Goal: Transaction & Acquisition: Book appointment/travel/reservation

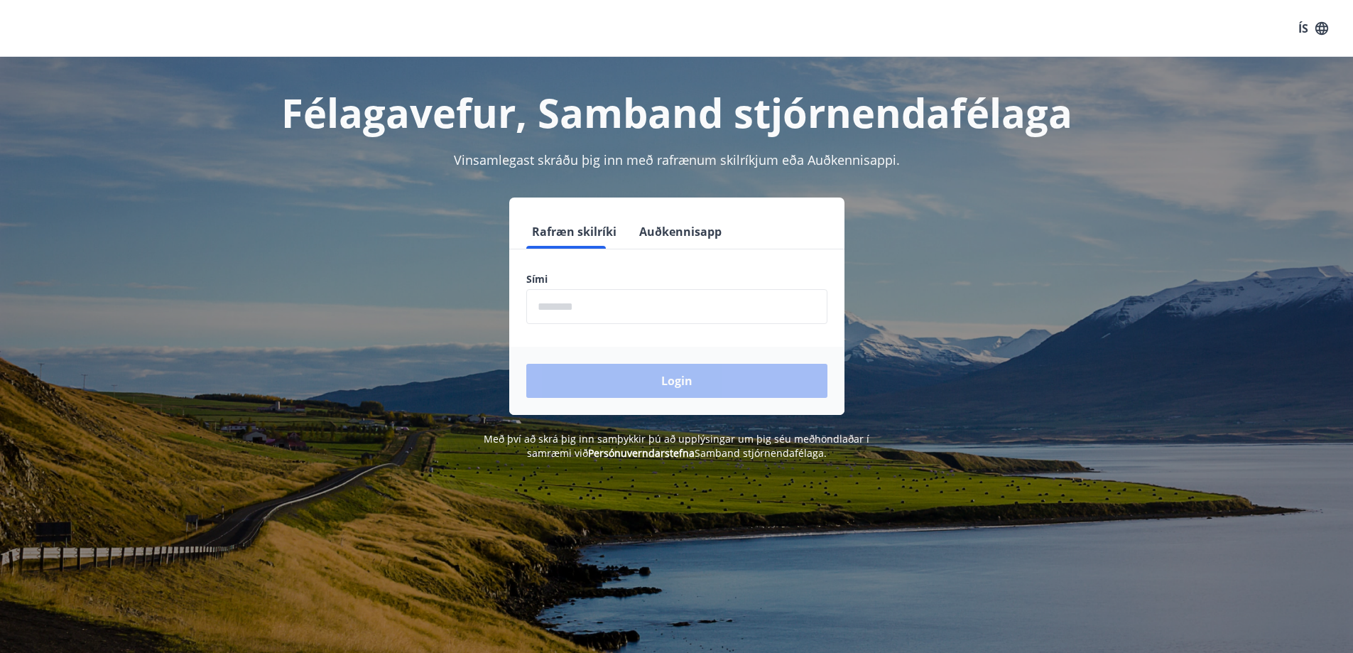
click at [580, 310] on input "phone" at bounding box center [676, 306] width 301 height 35
type input "********"
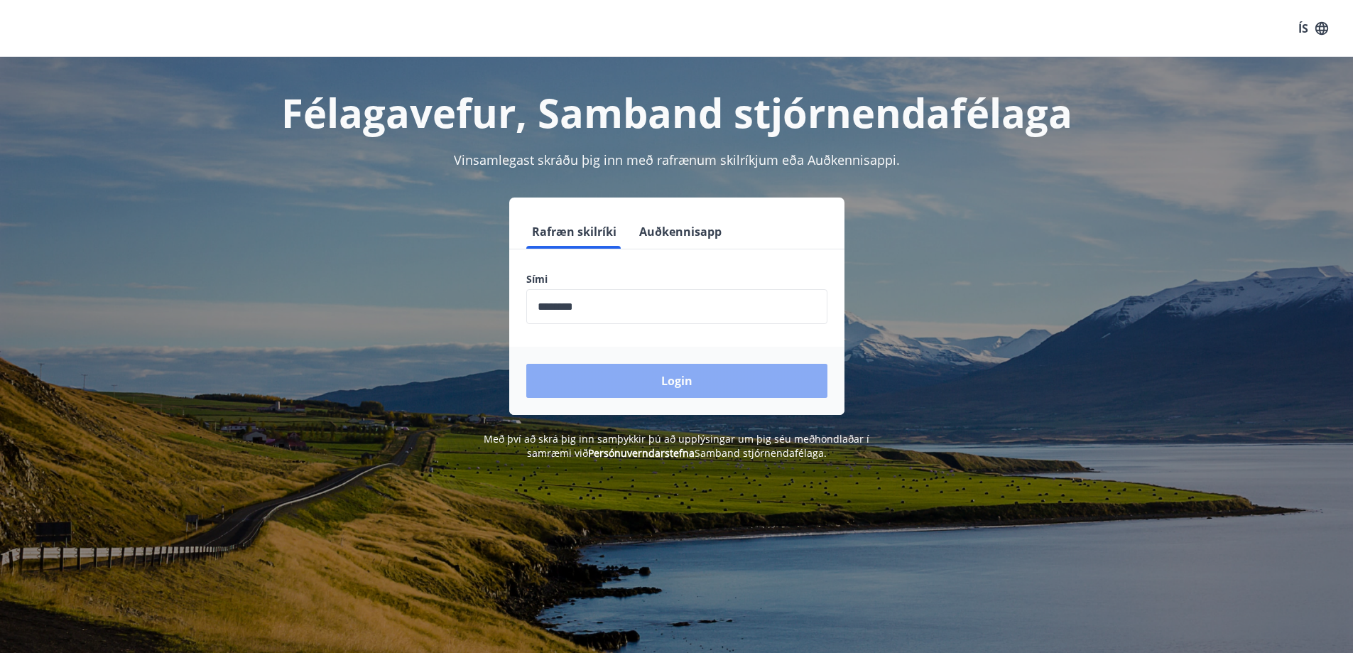
click at [645, 384] on button "Login" at bounding box center [676, 381] width 301 height 34
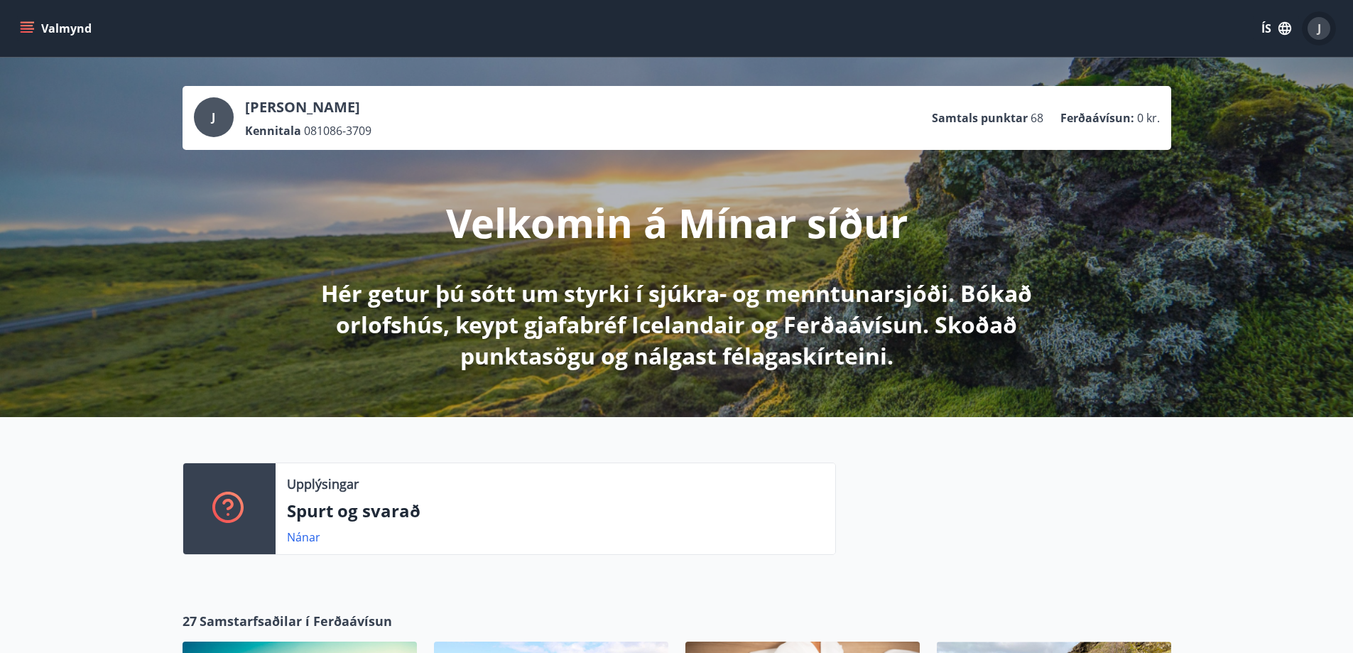
click at [1318, 33] on span "J" at bounding box center [1320, 29] width 4 height 16
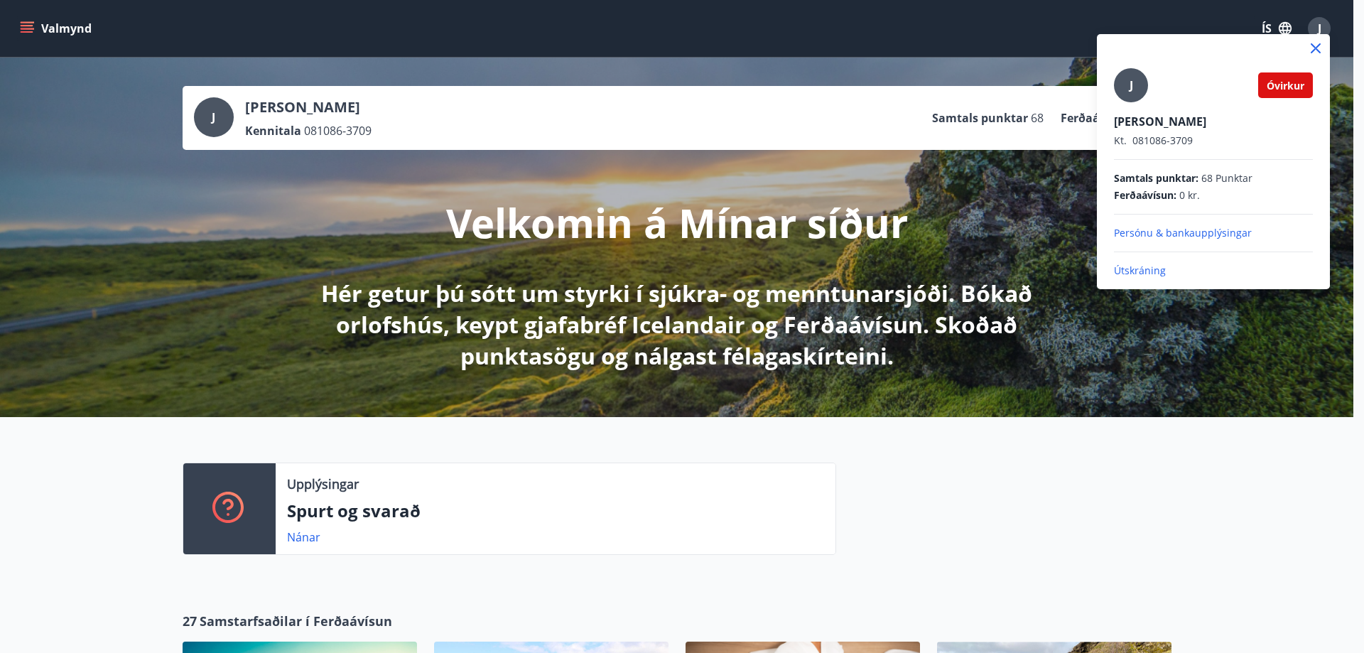
click at [630, 123] on div at bounding box center [682, 326] width 1364 height 653
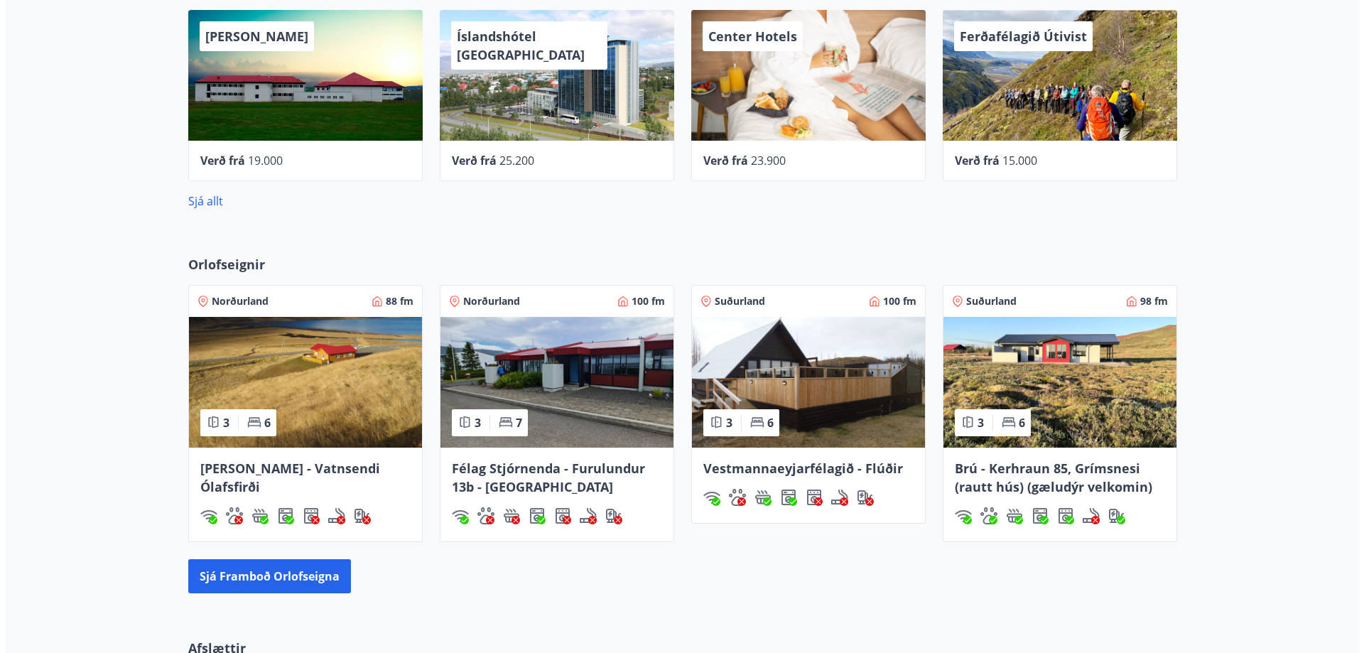
scroll to position [450, 0]
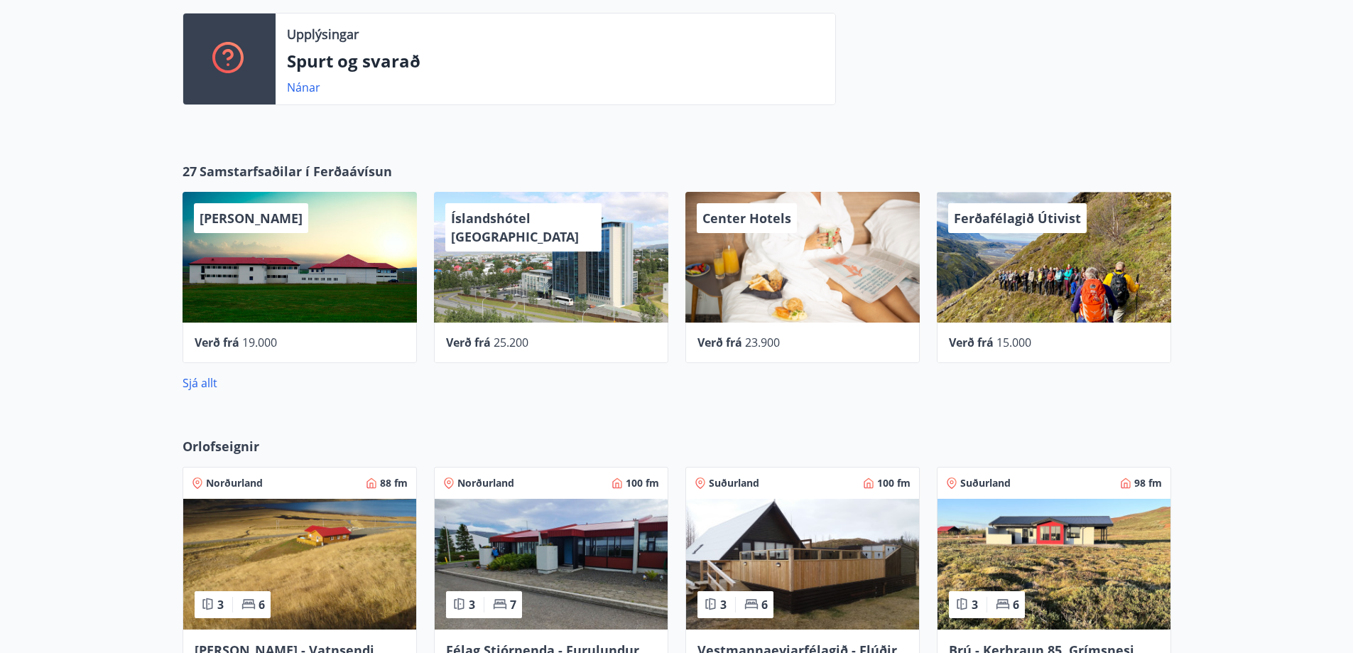
click at [264, 289] on div "Hótel Laugarbakki" at bounding box center [300, 257] width 234 height 131
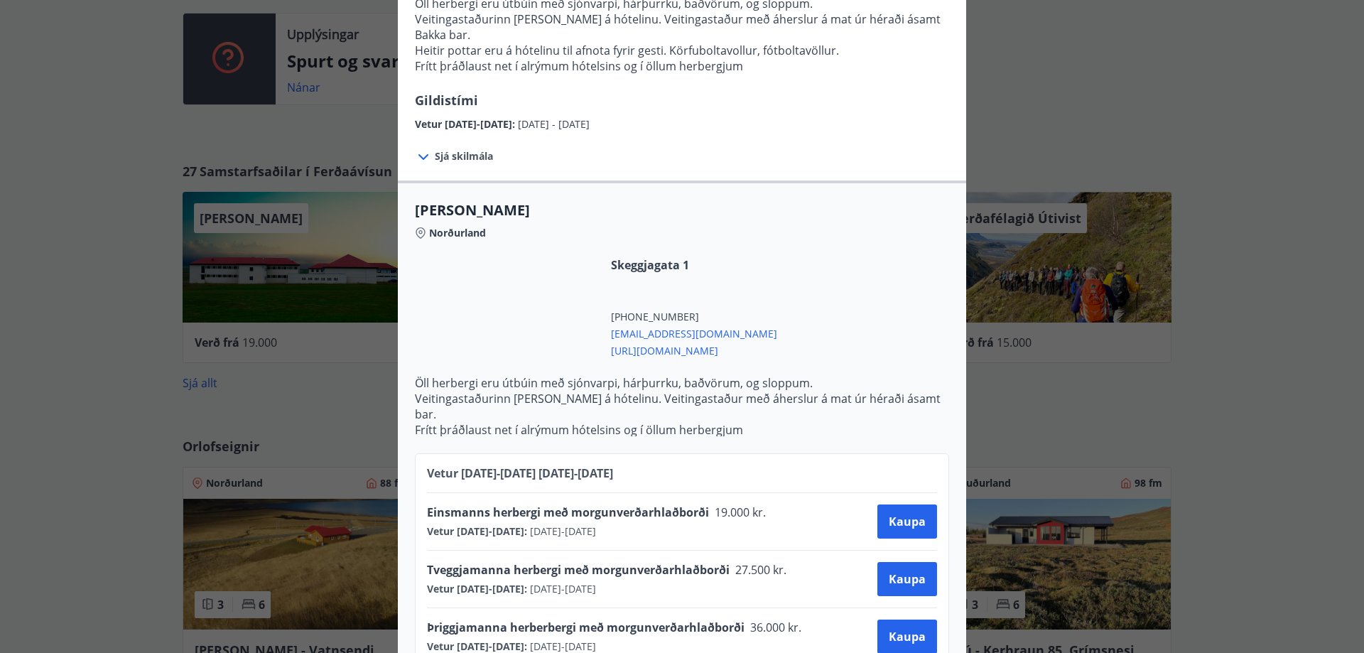
scroll to position [352, 0]
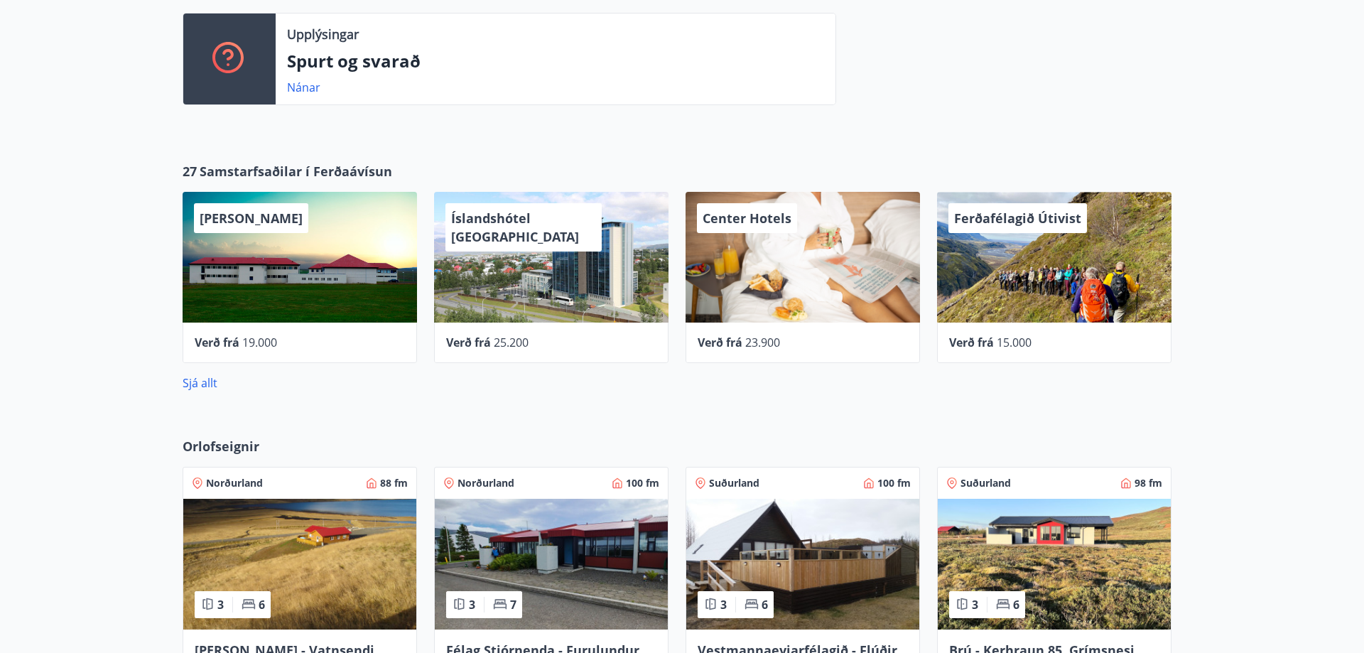
scroll to position [0, 0]
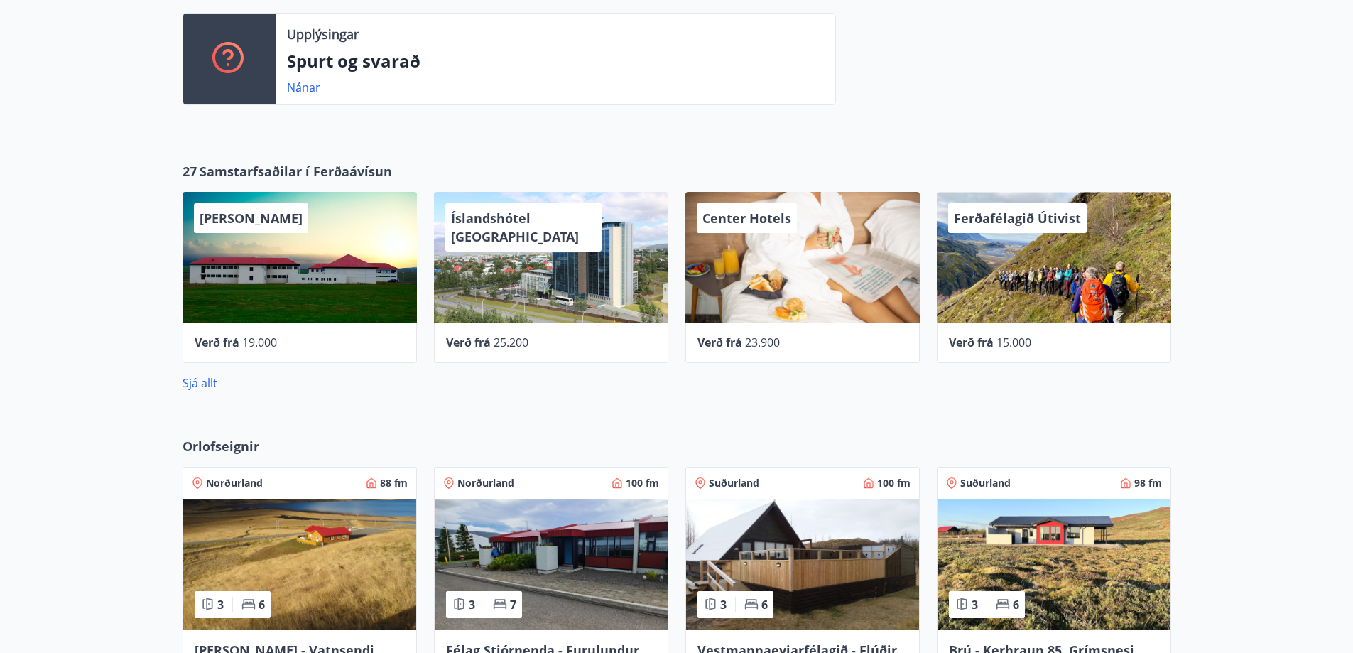
click at [535, 323] on div "Verð frá 25.200" at bounding box center [551, 342] width 234 height 40
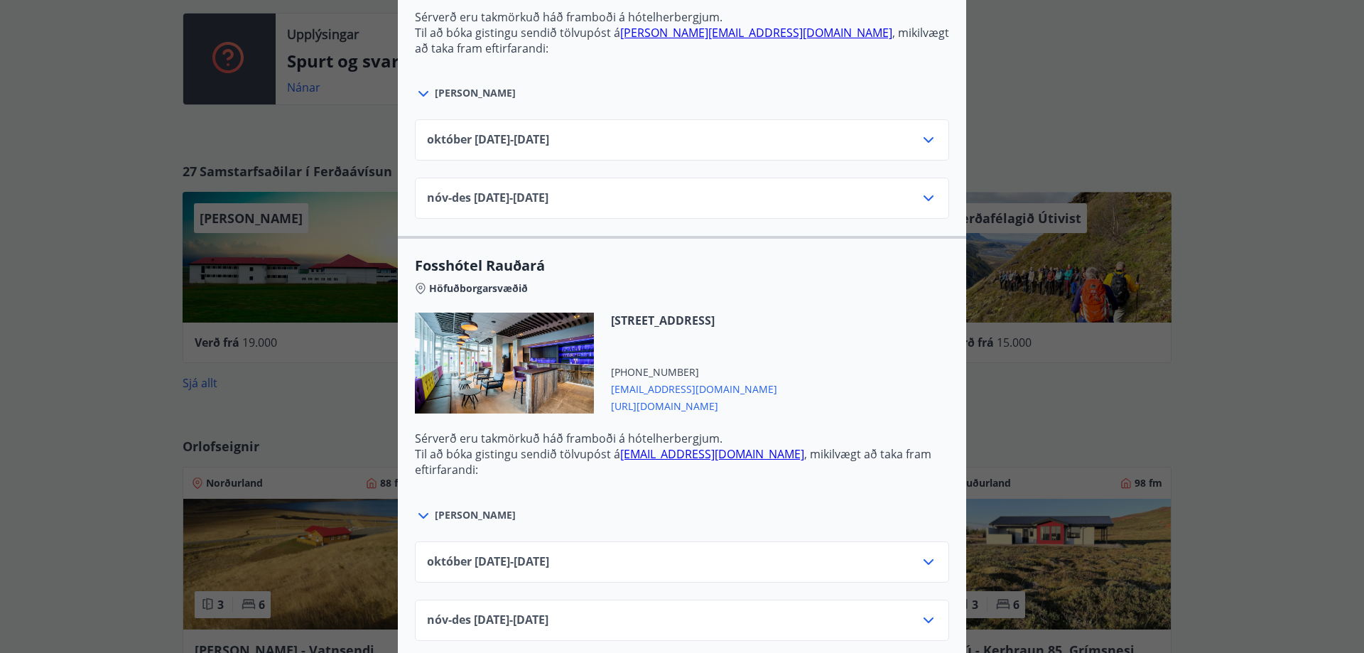
scroll to position [2789, 0]
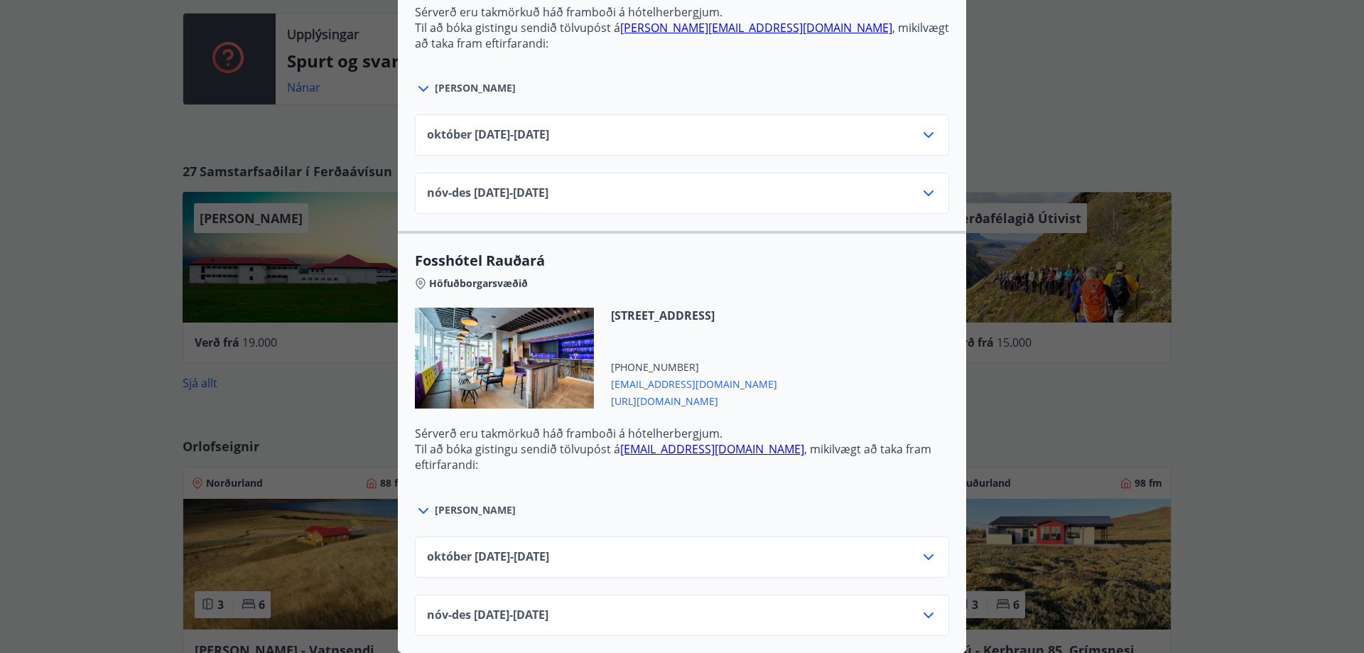
click at [325, 403] on div "Íslandshótel Reykjavík Ekki er hægt að nýta Ferðaávísun fyrir bókanir sem eru g…" at bounding box center [682, 326] width 1364 height 653
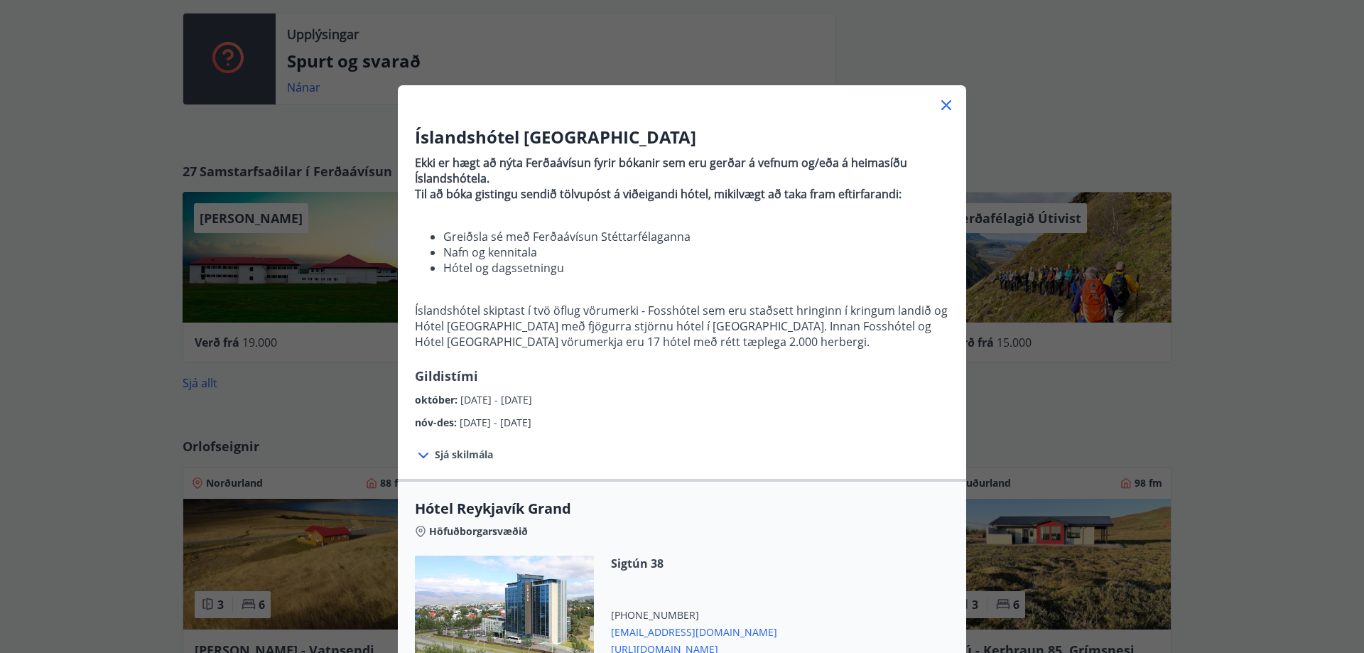
click at [947, 106] on icon at bounding box center [946, 105] width 17 height 17
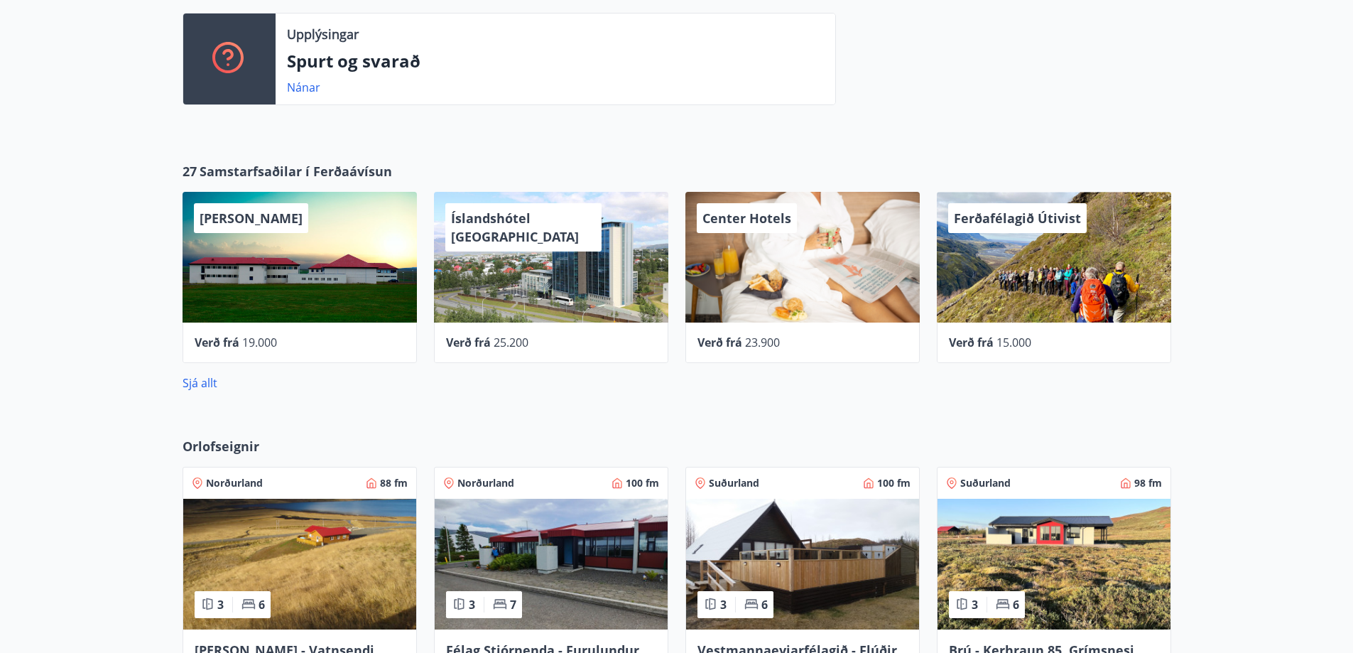
click at [796, 338] on div "Verð frá 23.900" at bounding box center [802, 342] width 210 height 17
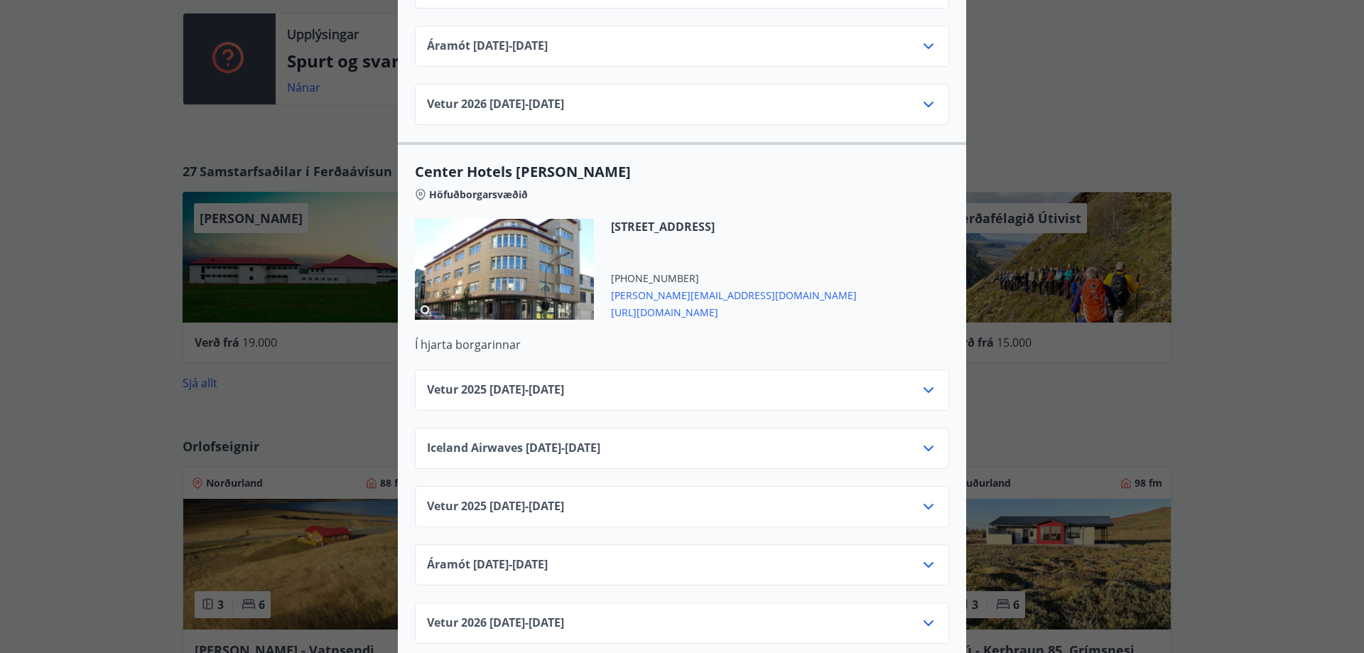
scroll to position [4061, 0]
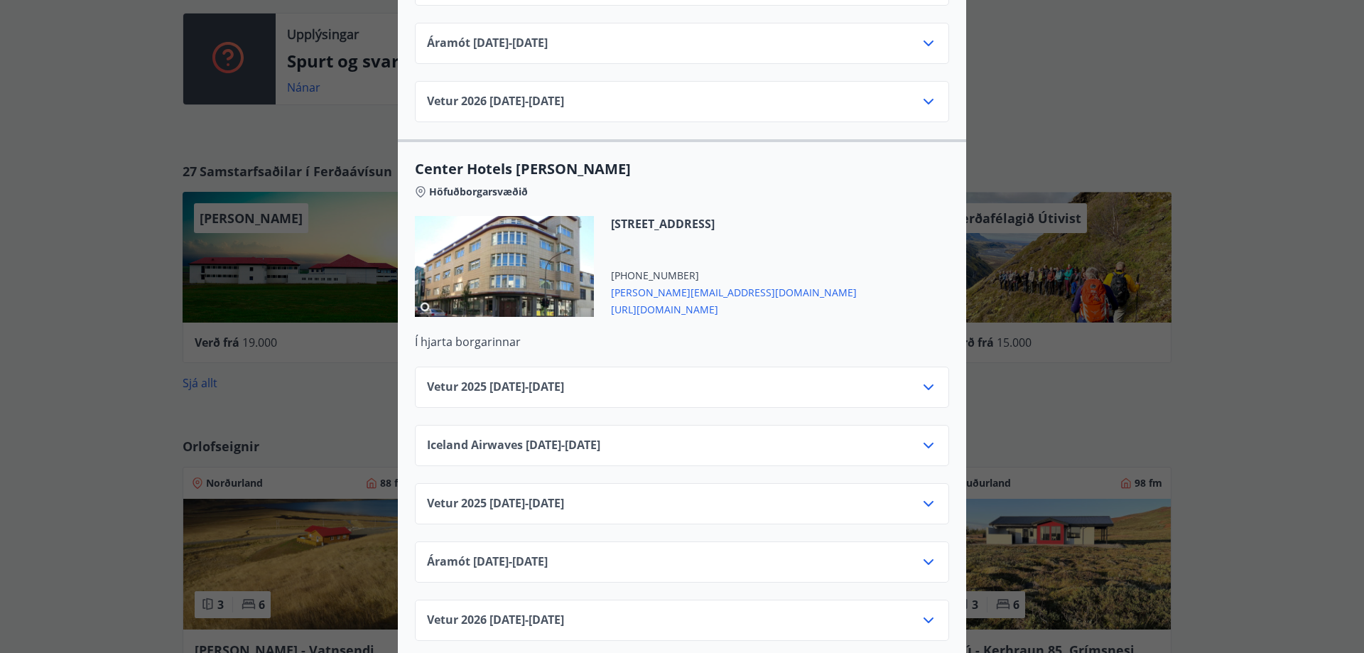
click at [129, 305] on div "Center Hotels Verð er með morgunverði inniföldum og miðast við Standard Double/…" at bounding box center [682, 326] width 1364 height 653
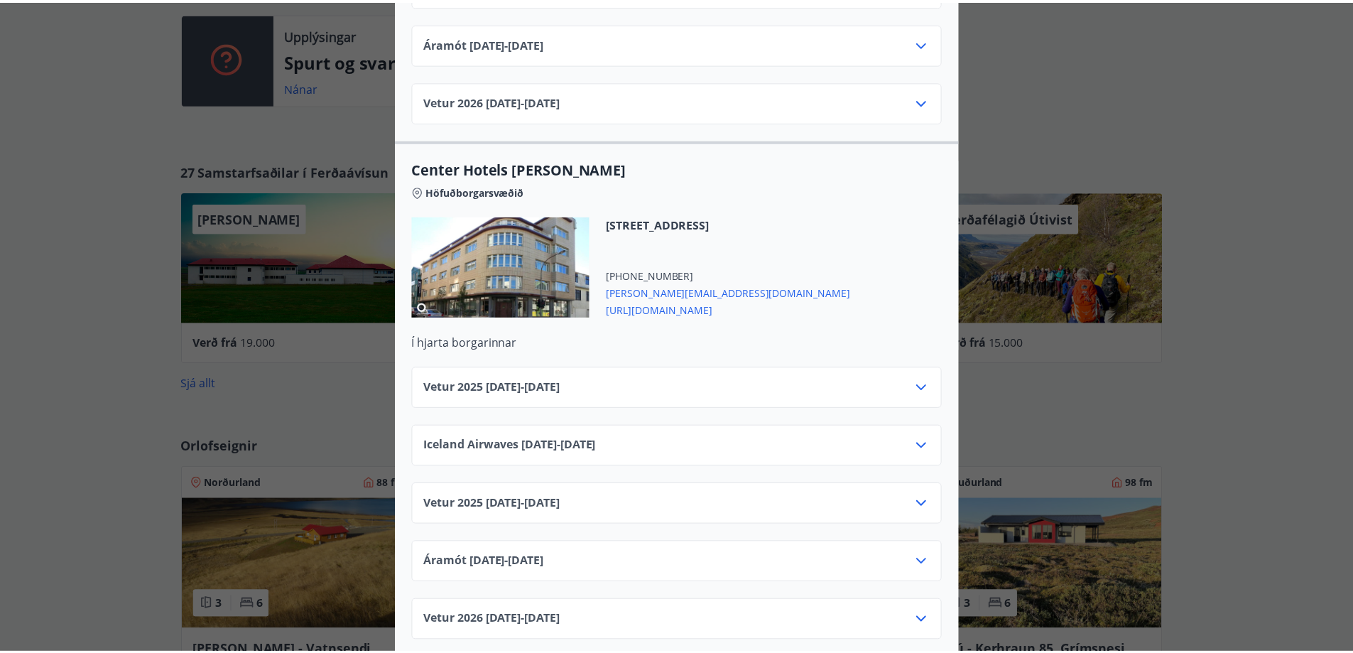
scroll to position [0, 0]
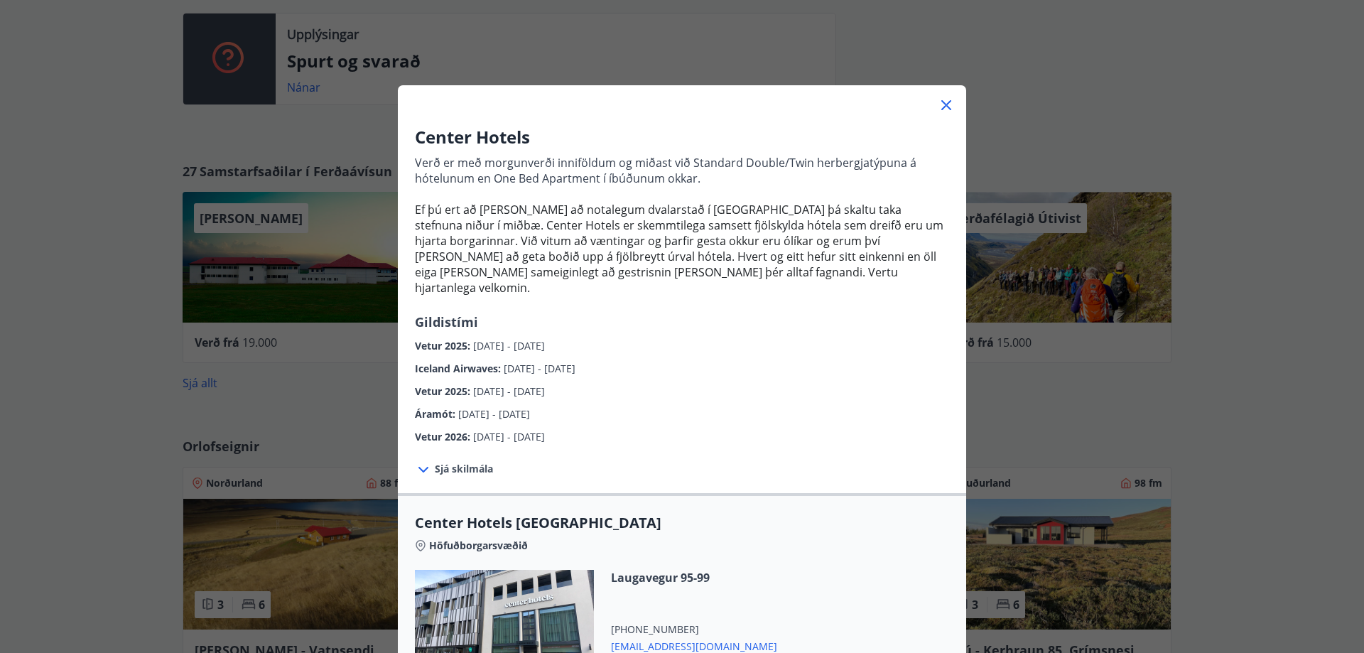
click at [129, 305] on div "Center Hotels Verð er með morgunverði inniföldum og miðast við Standard Double/…" at bounding box center [682, 326] width 1364 height 653
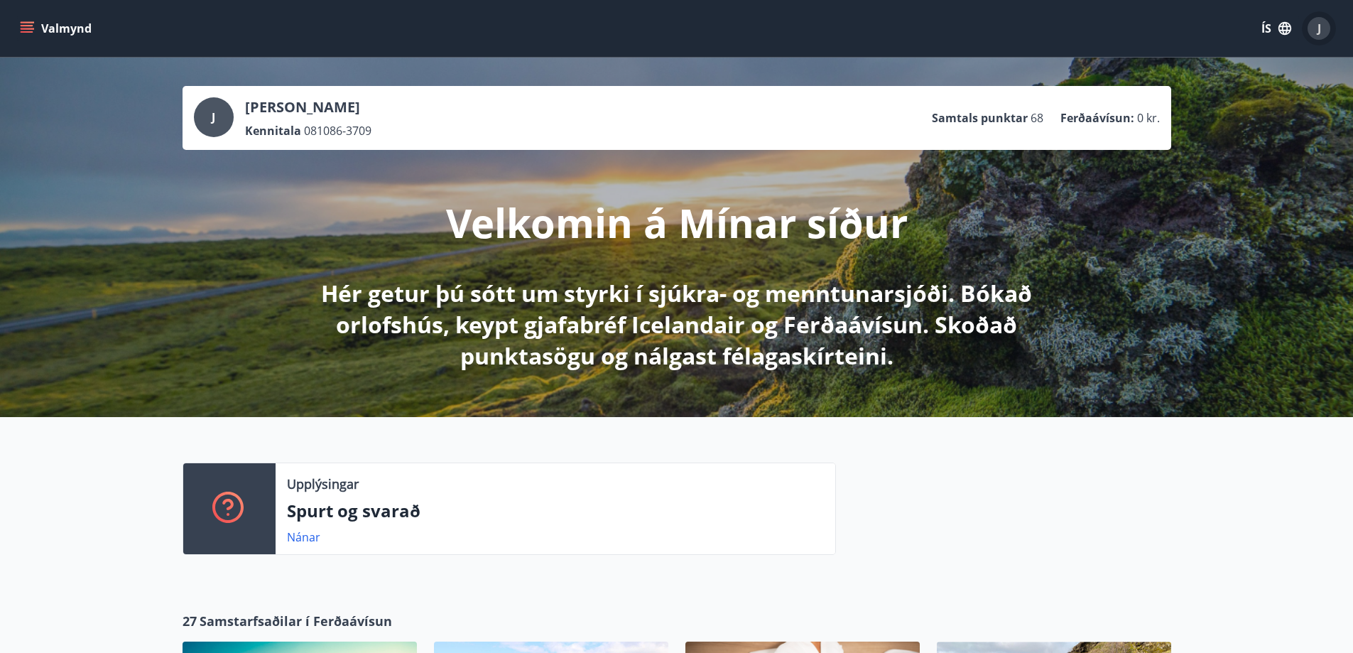
click at [1330, 28] on div "J" at bounding box center [1319, 28] width 23 height 23
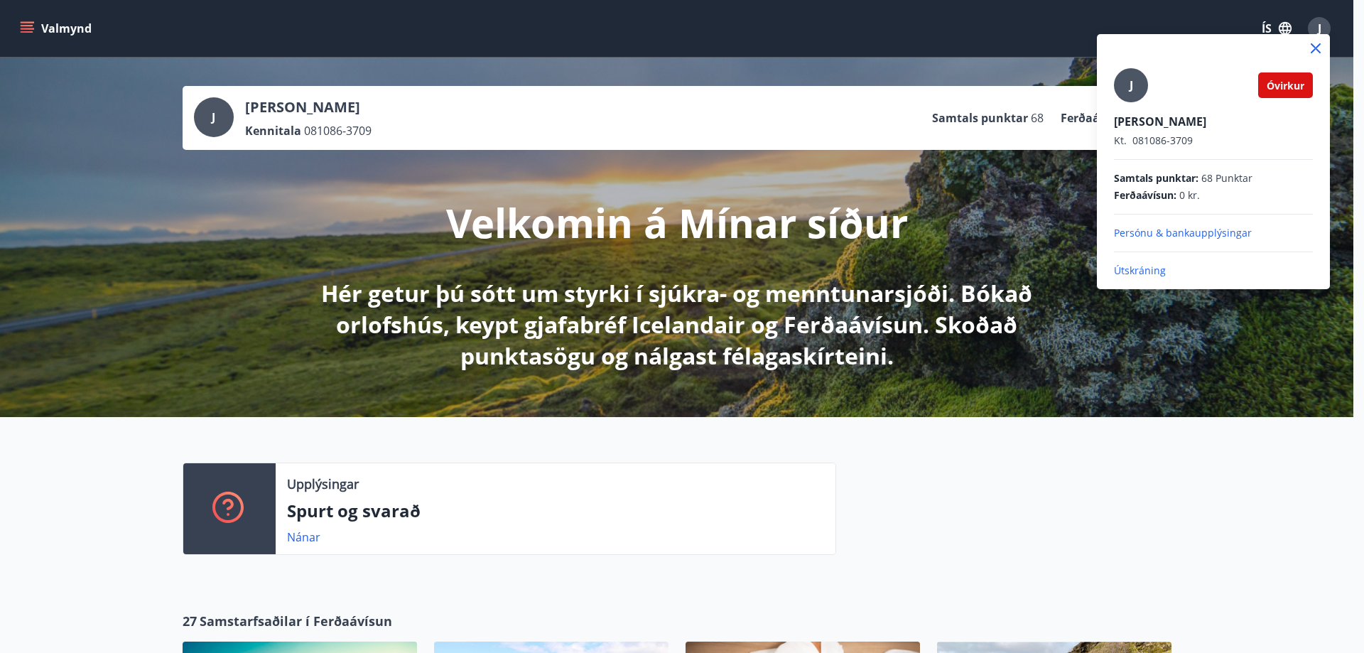
click at [1151, 271] on p "Útskráning" at bounding box center [1213, 271] width 199 height 14
